Goal: Find specific page/section: Find specific page/section

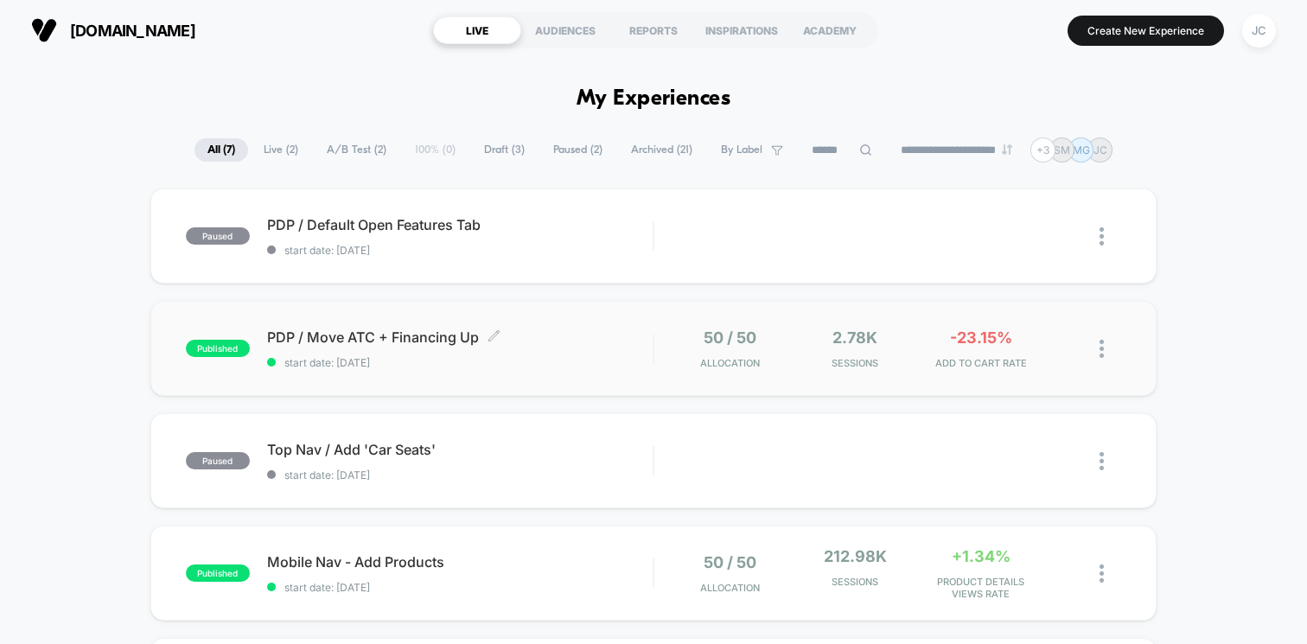
click at [302, 336] on span "PDP / Move ATC + Financing Up Click to edit experience details" at bounding box center [460, 336] width 386 height 17
